Goal: Contribute content

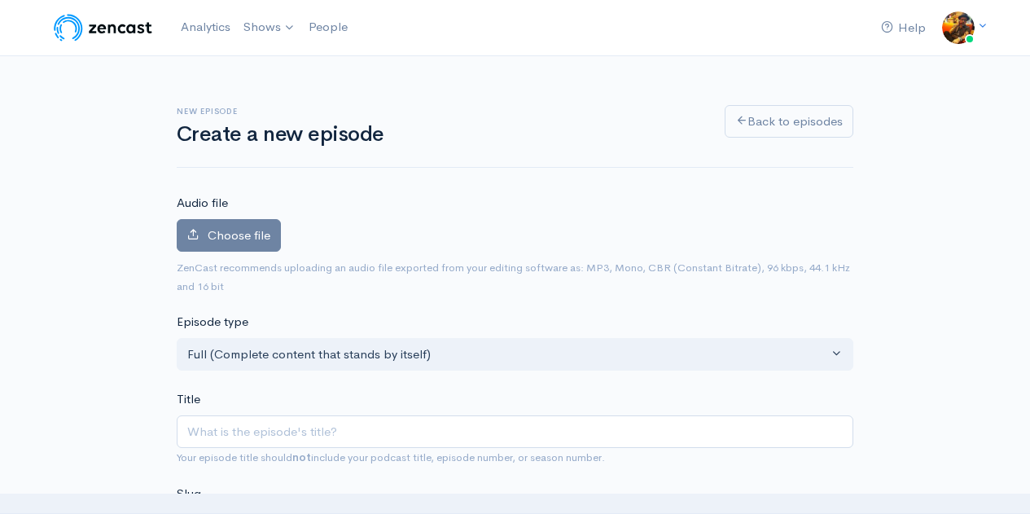
click at [301, 415] on input "Title" at bounding box center [515, 431] width 677 height 33
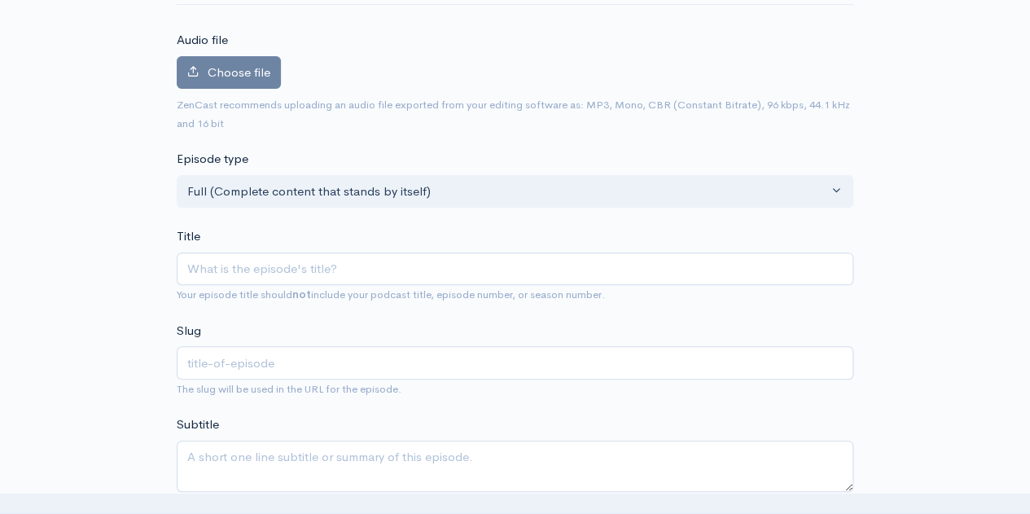
type input "E"
type input "e"
type input "Ep"
type input "ep"
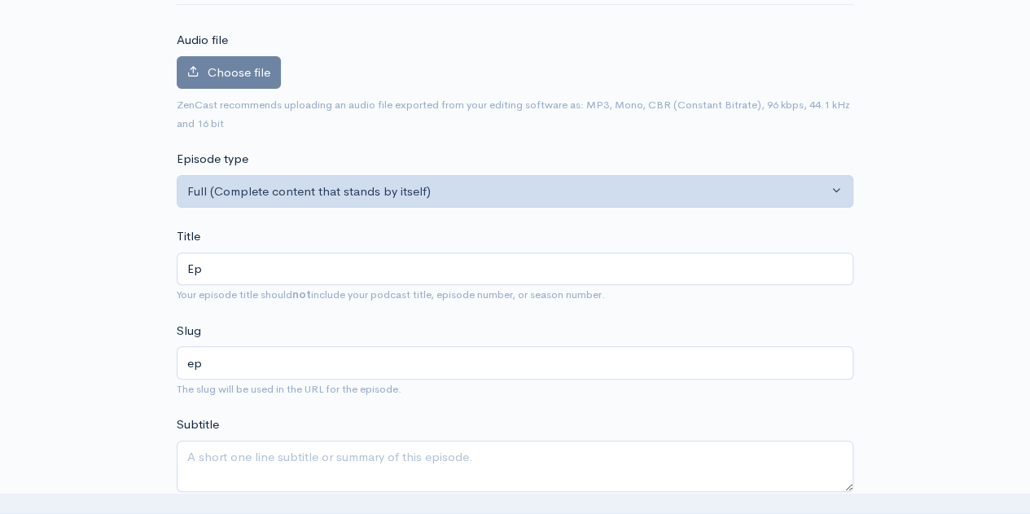
type input "Epi"
type input "epi"
type input "Epiao"
type input "epiao"
type input "Epiaod"
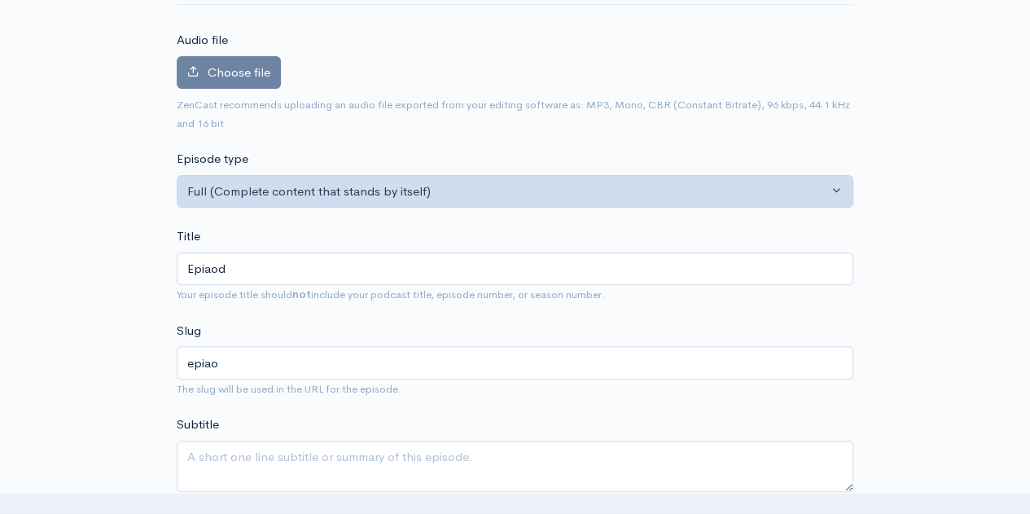
type input "epiaod"
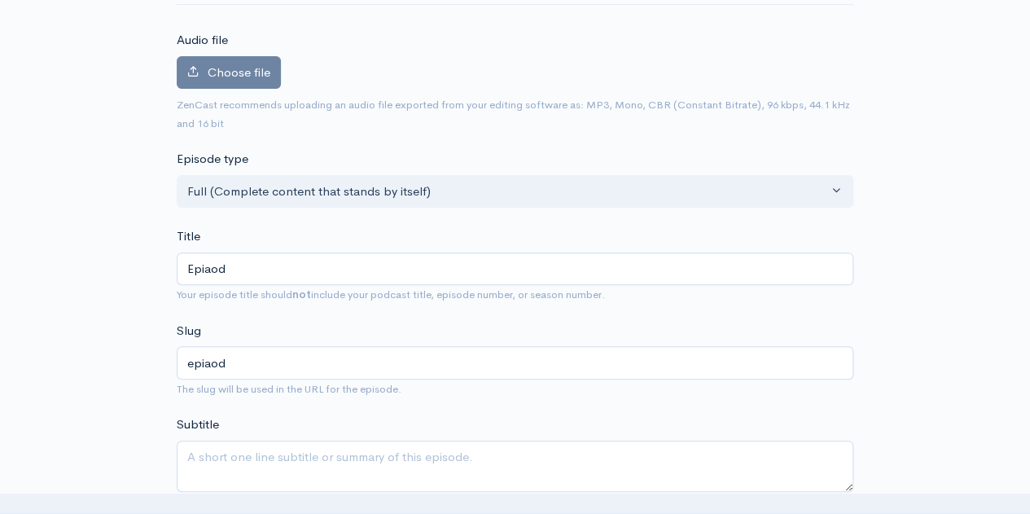
type input "Epiao"
type input "epiao"
type input "Epia"
type input "epia"
type input "Epi"
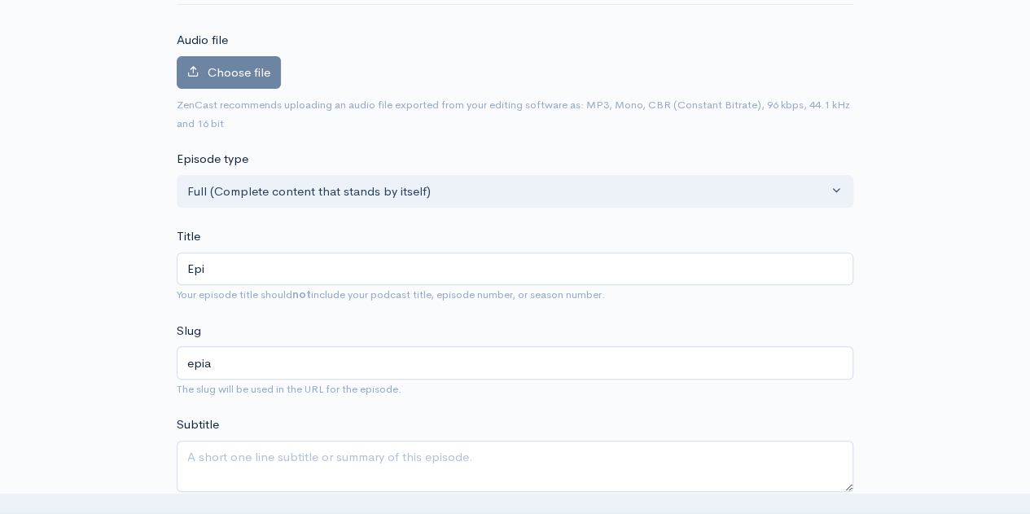
type input "epi"
type input "Epis"
type input "epis"
type input "Episo"
type input "episo"
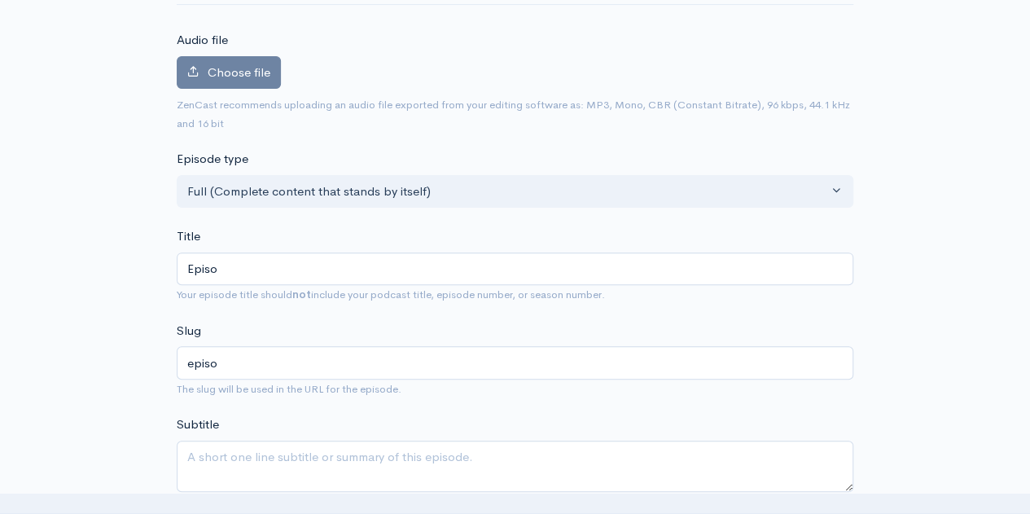
type input "Episod"
type input "episod"
type input "Episode"
type input "episode"
type input "Episode 2"
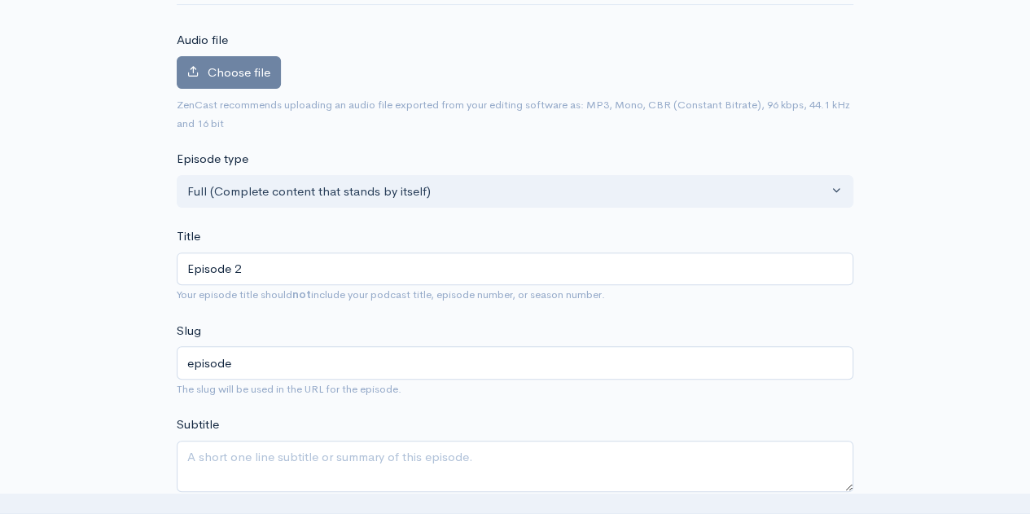
type input "episode-2"
type input "Episode 25"
type input "episode-25"
type input "Episode 253"
type input "episode-253"
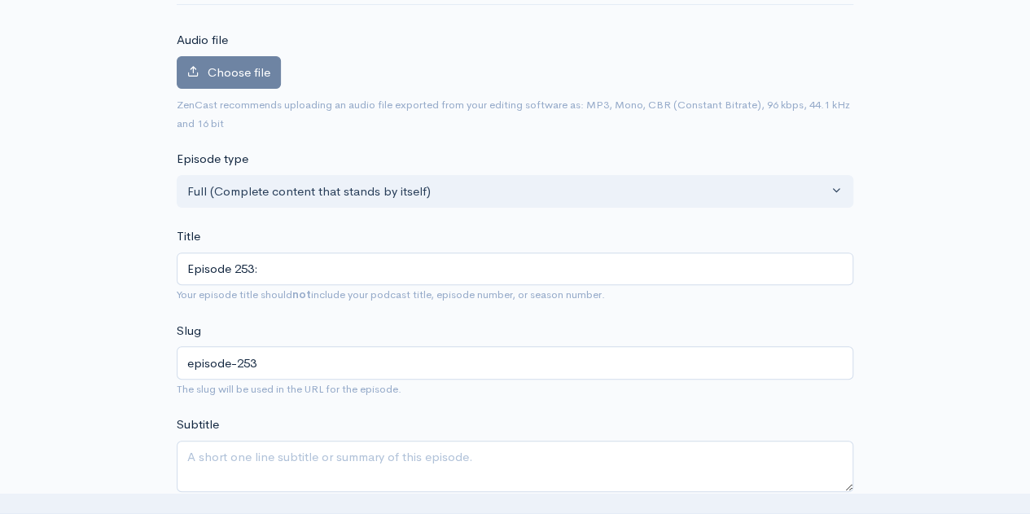
type input "Episode 253: D"
type input "episode-253-d"
type input "Episode 253: Di"
type input "episode-253-di"
type input "Episode 253: Die"
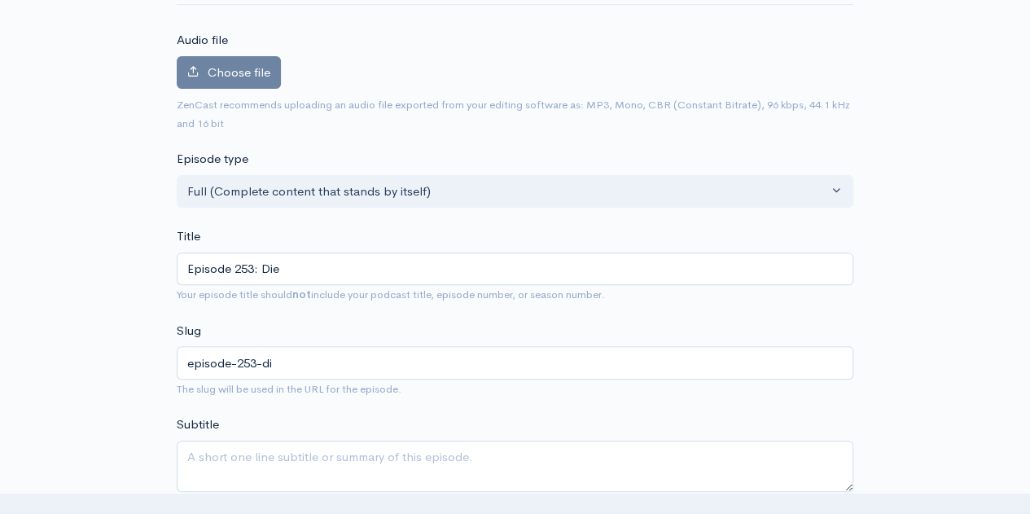
type input "episode-253-die"
type input "Episode 253: [PERSON_NAME]"
type input "episode-253-[PERSON_NAME]"
type input "Episode 253: Die"
type input "episode-253-die"
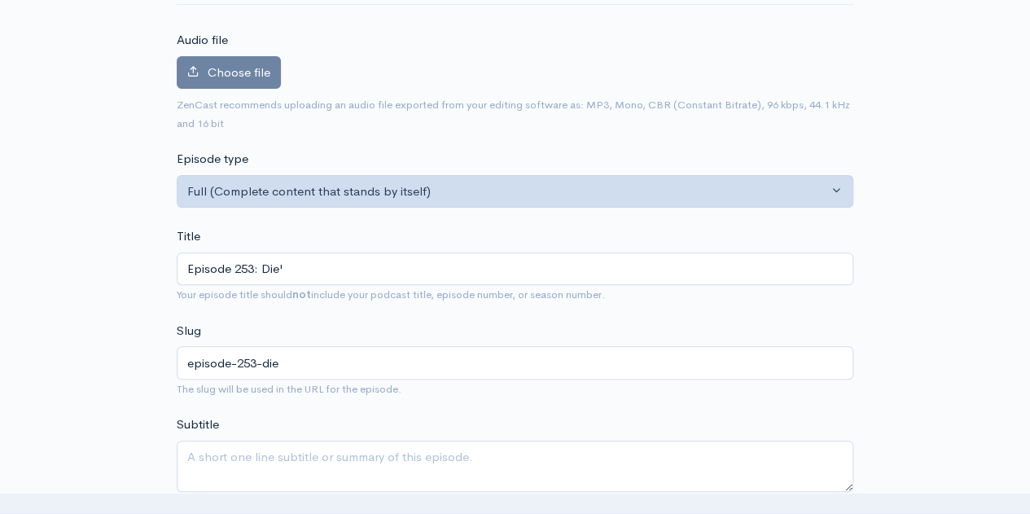
type input "Episode 253: Die'c"
type input "episode-253-[PERSON_NAME]"
type input "Episode 253: Die'ce"
type input "episode-253-diece"
type input "Episode 253: Die'ced"
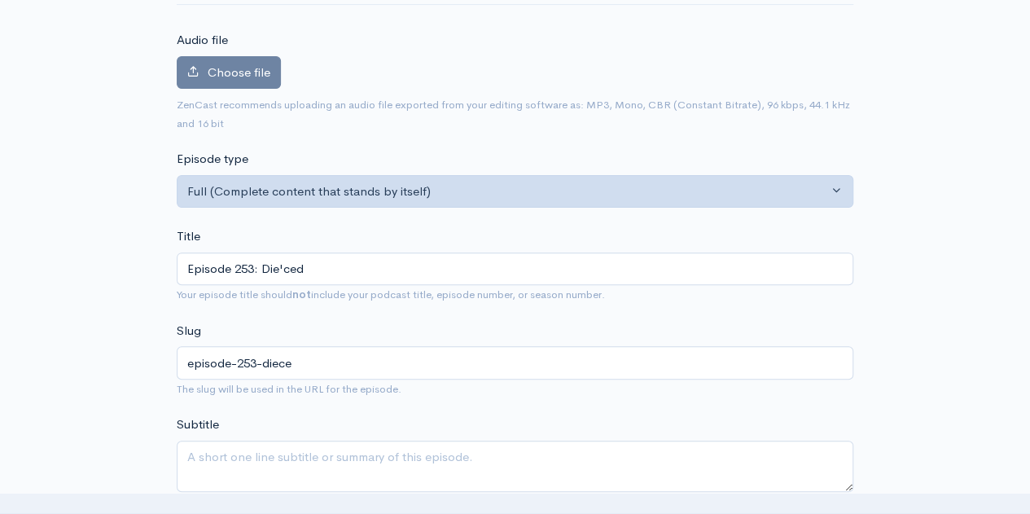
type input "episode-253-dieced"
type input "Episode 253: Die'ced: R"
type input "episode-253-dieced-r"
type input "Episode 253: Die'ced: Re"
type input "episode-253-dieced-re"
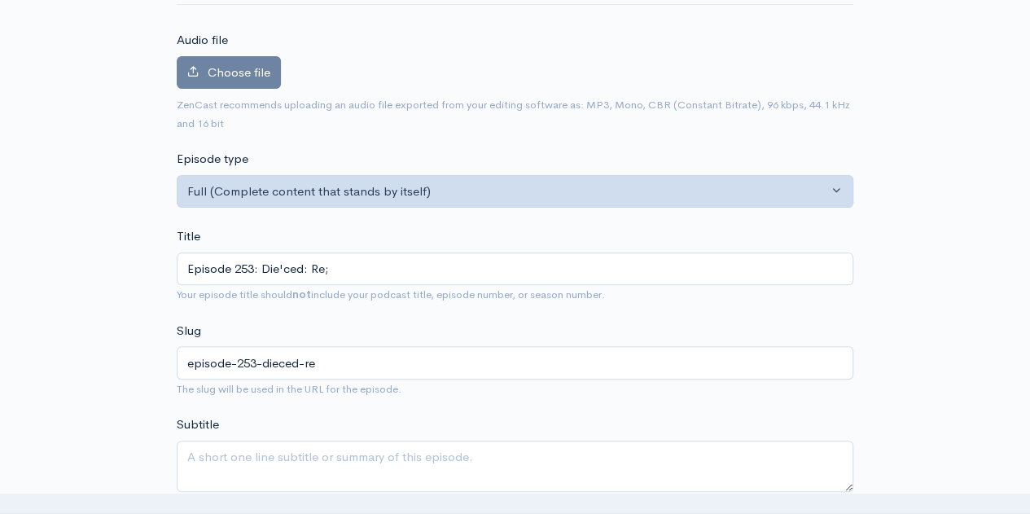
type input "Episode 253: Die'ced: Re;o"
type input "episode-253-dieced-reo"
type input "Episode 253: Die'ced: Re;"
type input "episode-253-dieced-re"
type input "Episode 253: Die'ced: Rel"
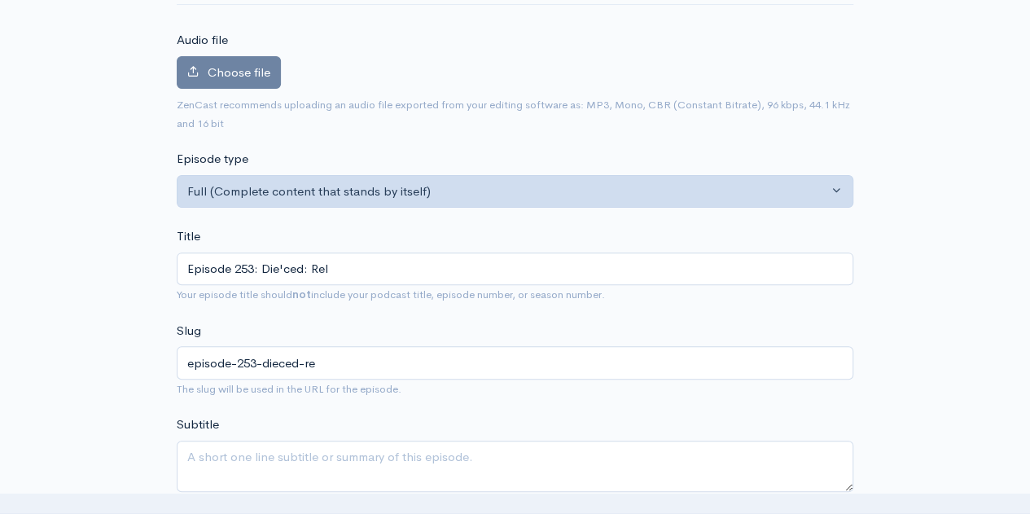
type input "episode-253-dieced-rel"
type input "Episode 253: Die'ced: Relo"
type input "episode-253-dieced-relo"
type input "Episode 253: Die'ced: Reloa"
type input "episode-253-dieced-reloa"
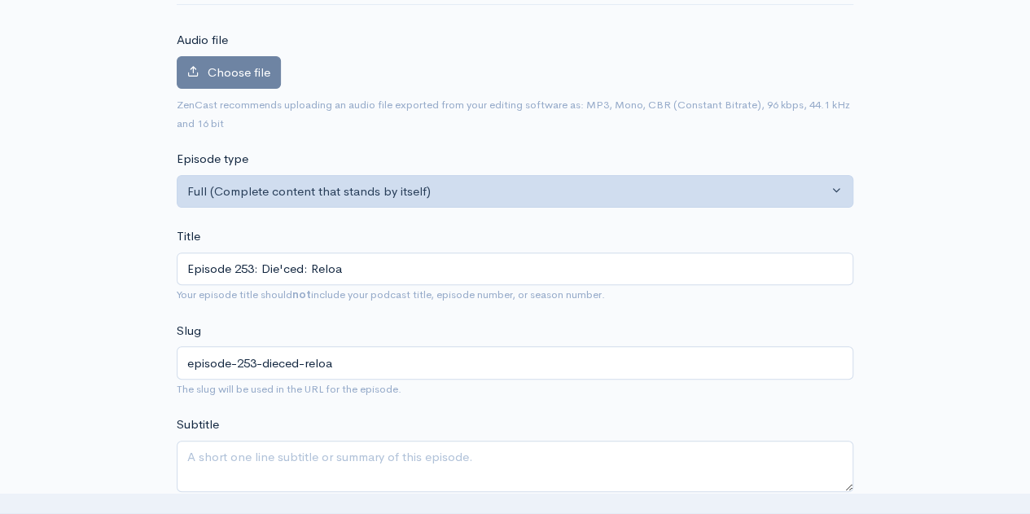
type input "Episode 253: Die'ced: Reload"
type input "episode-253-dieced-reload"
type input "Episode 253: Die'ced: Reloade"
type input "episode-253-dieced-reloade"
type input "Episode 253: Die'ced: Reloaded"
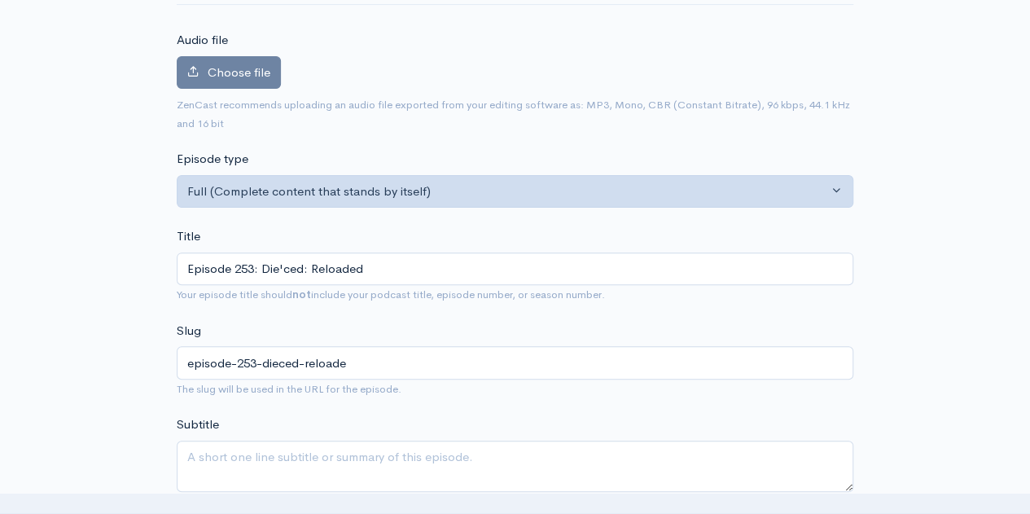
type input "episode-253-dieced-reloaded"
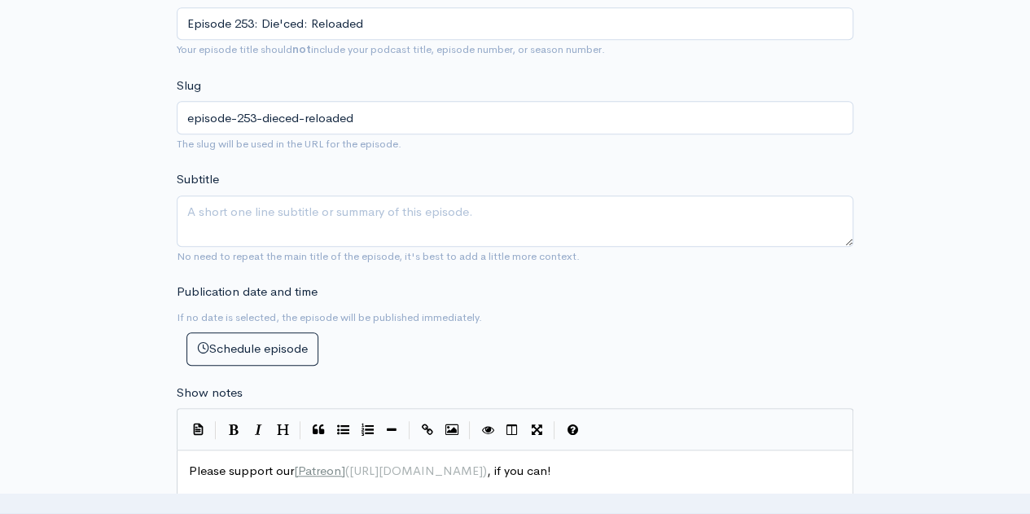
scroll to position [407, 0]
type input "Episode 253: Die'ced: Reloaded"
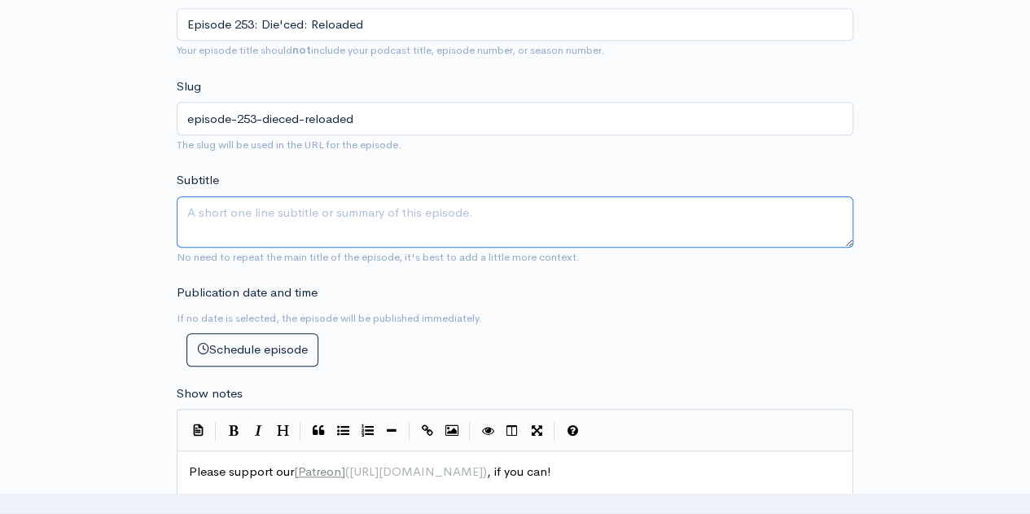
click at [200, 217] on textarea "Subtitle" at bounding box center [515, 221] width 677 height 51
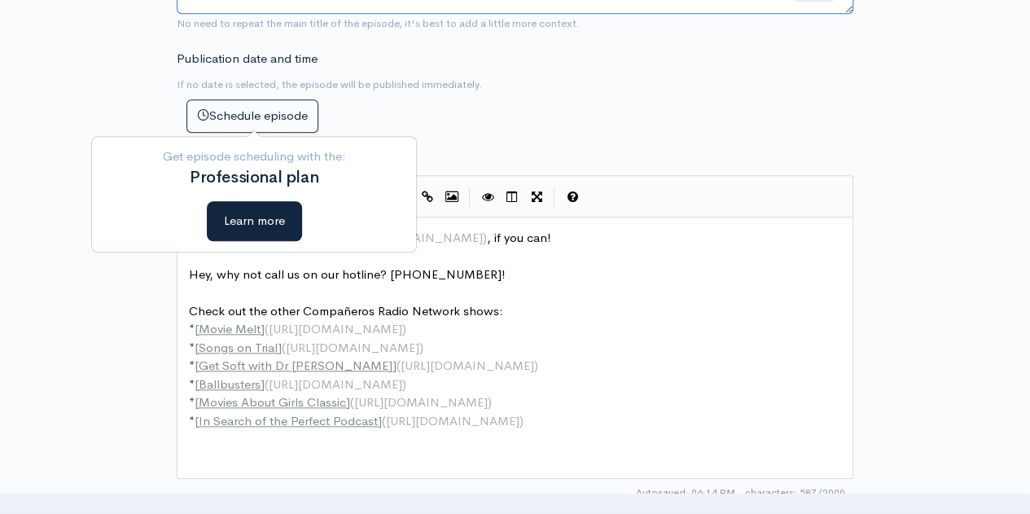
scroll to position [652, 0]
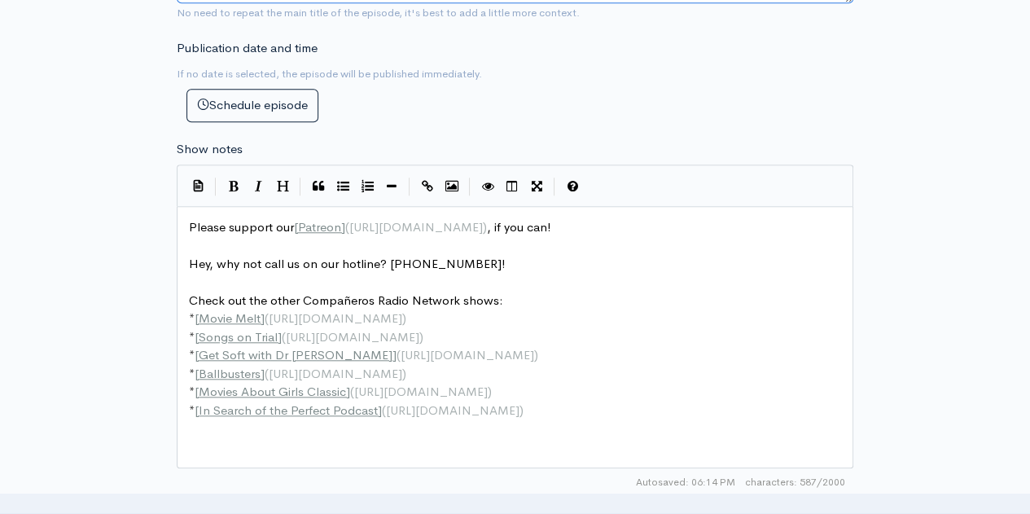
type textarea "It's as dumb as it's title!"
type textarea "Please support our [Patreon]([URL][DOMAIN_NAME]), if you can!"
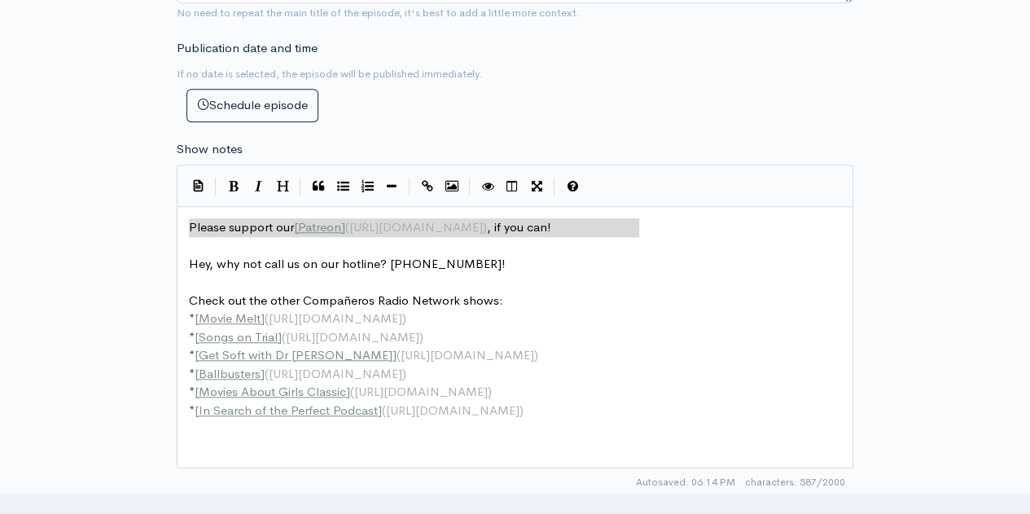
drag, startPoint x: 674, startPoint y: 222, endPoint x: 7, endPoint y: 206, distance: 668.1
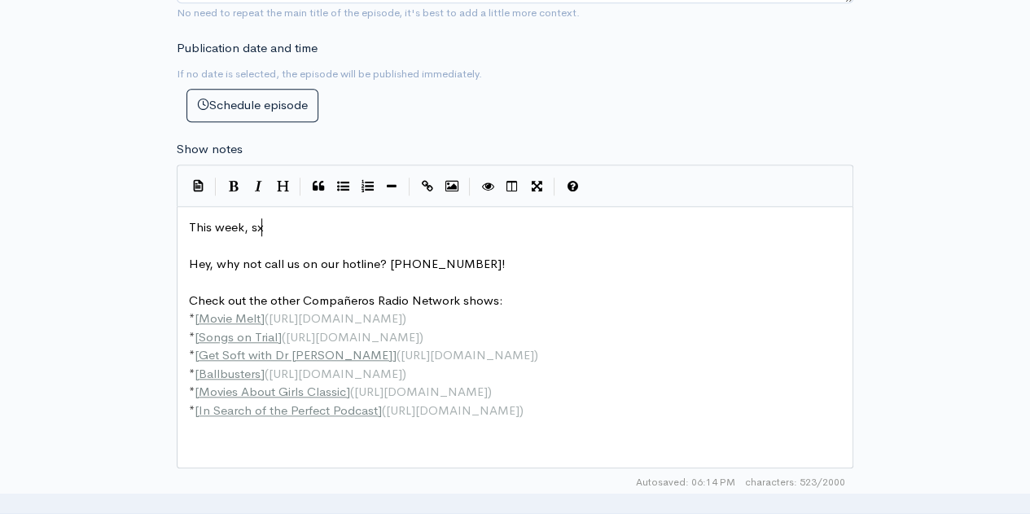
type textarea "This week, sxa"
type textarea "x"
type textarea "carecrow slasg"
type textarea "g"
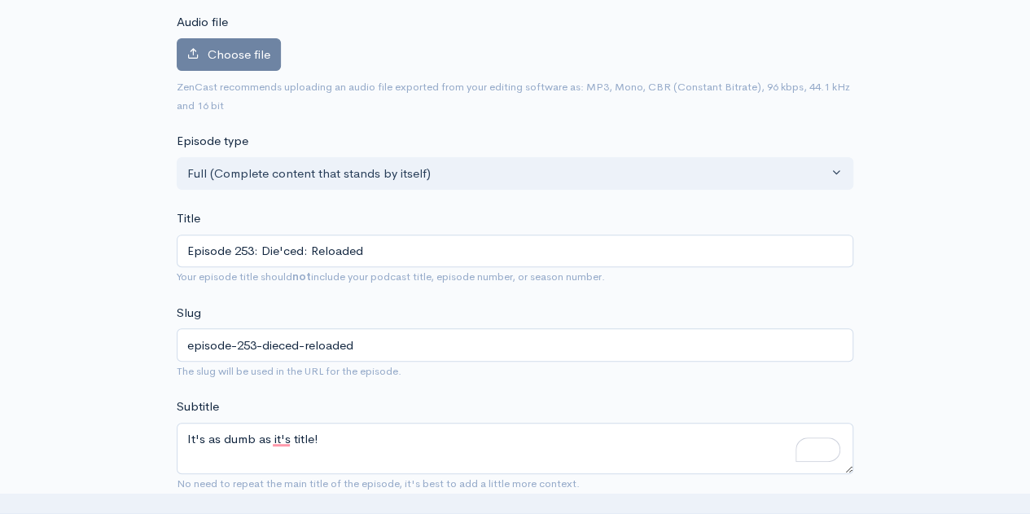
scroll to position [0, 0]
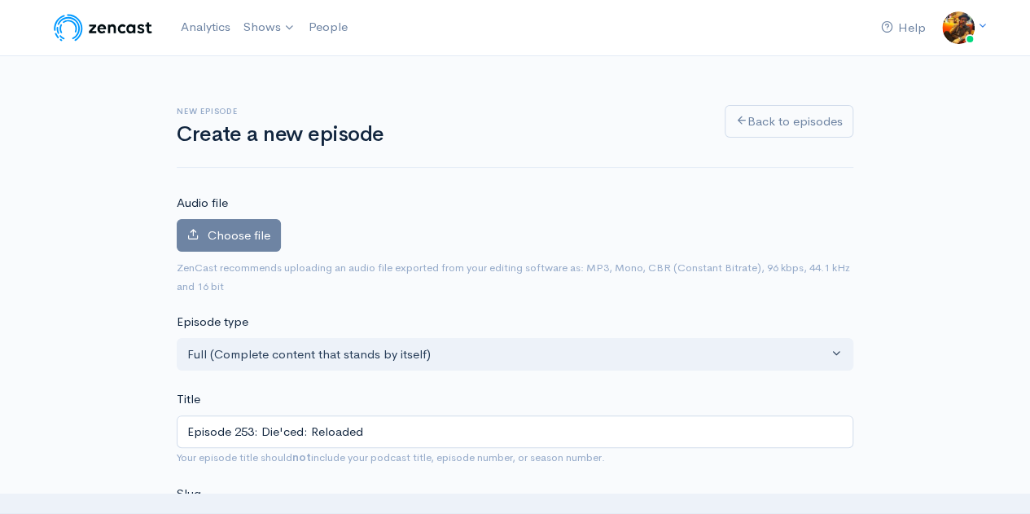
type textarea "hings and [DEMOGRAPHIC_DATA] orgies!"
